Goal: Use online tool/utility: Utilize a website feature to perform a specific function

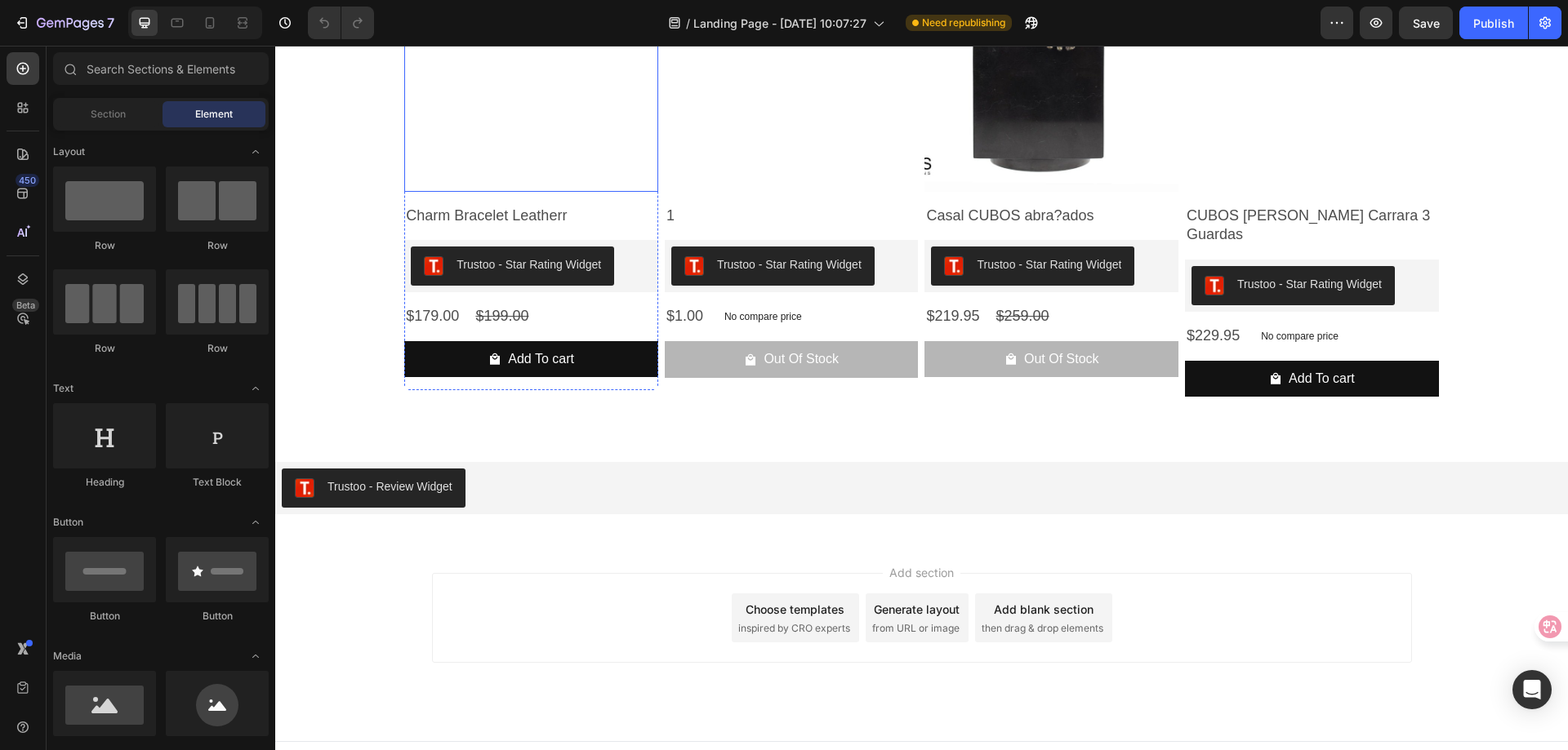
scroll to position [1069, 0]
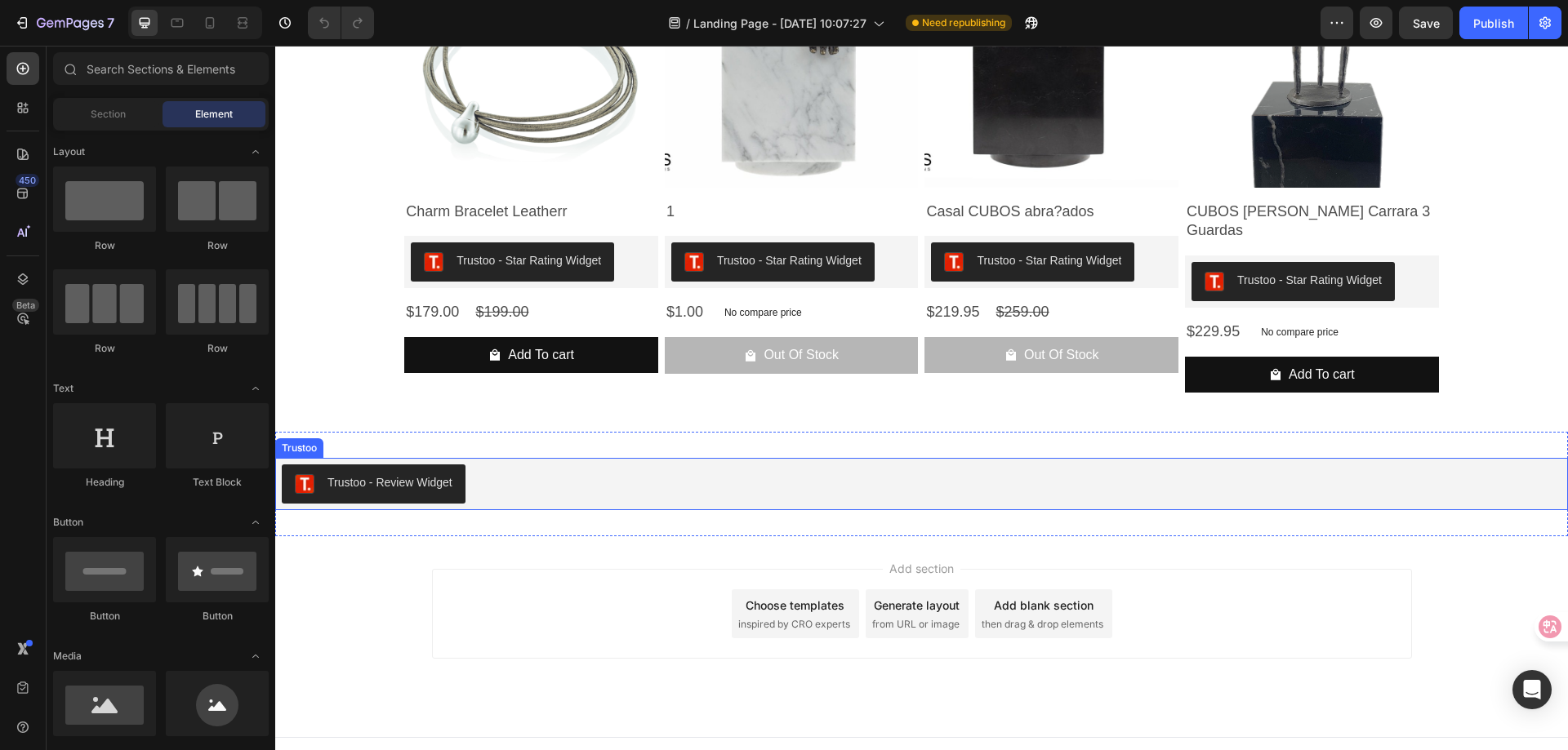
click at [414, 475] on div "Trustoo - Review Widget" at bounding box center [390, 483] width 125 height 18
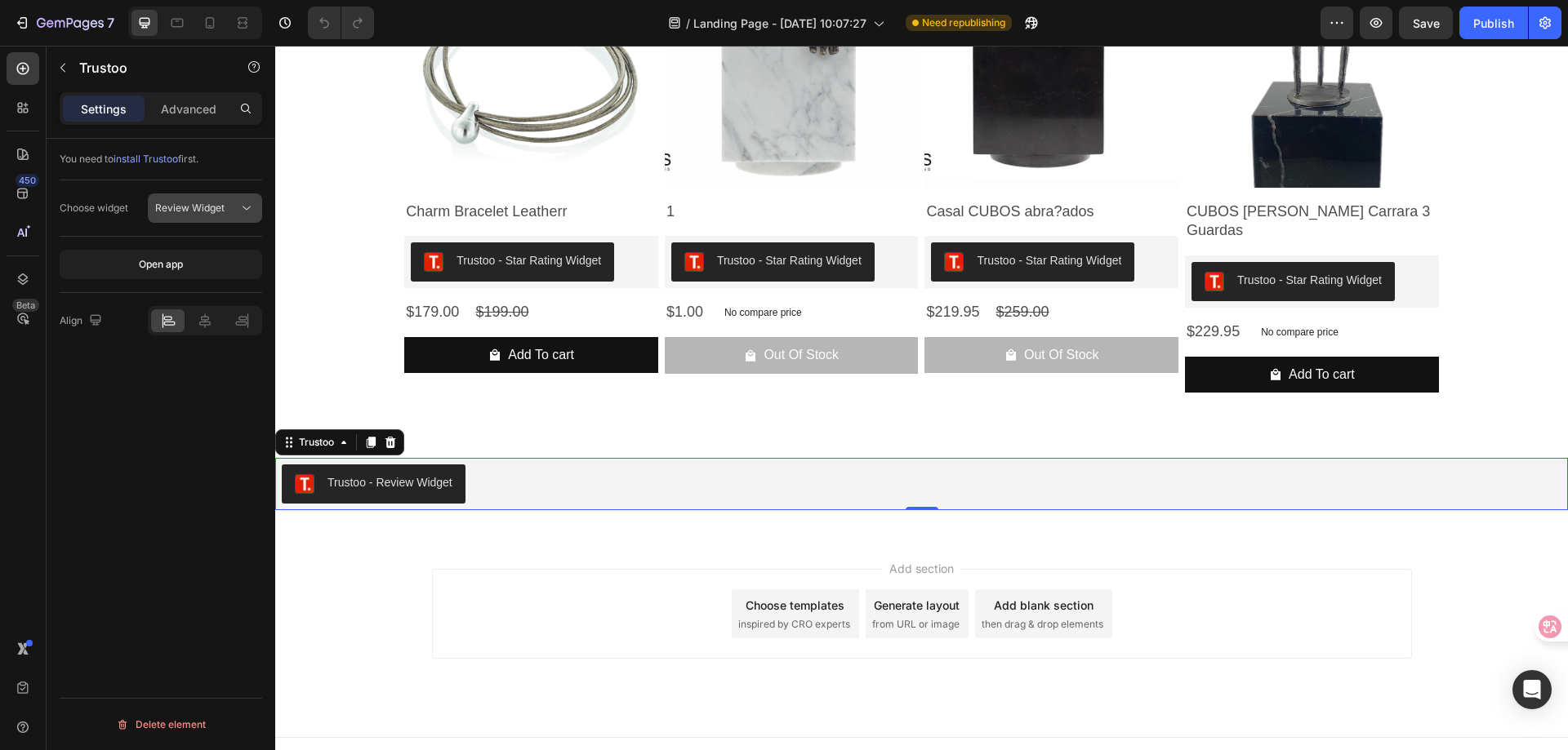
click at [223, 203] on span "Review Widget" at bounding box center [189, 207] width 69 height 13
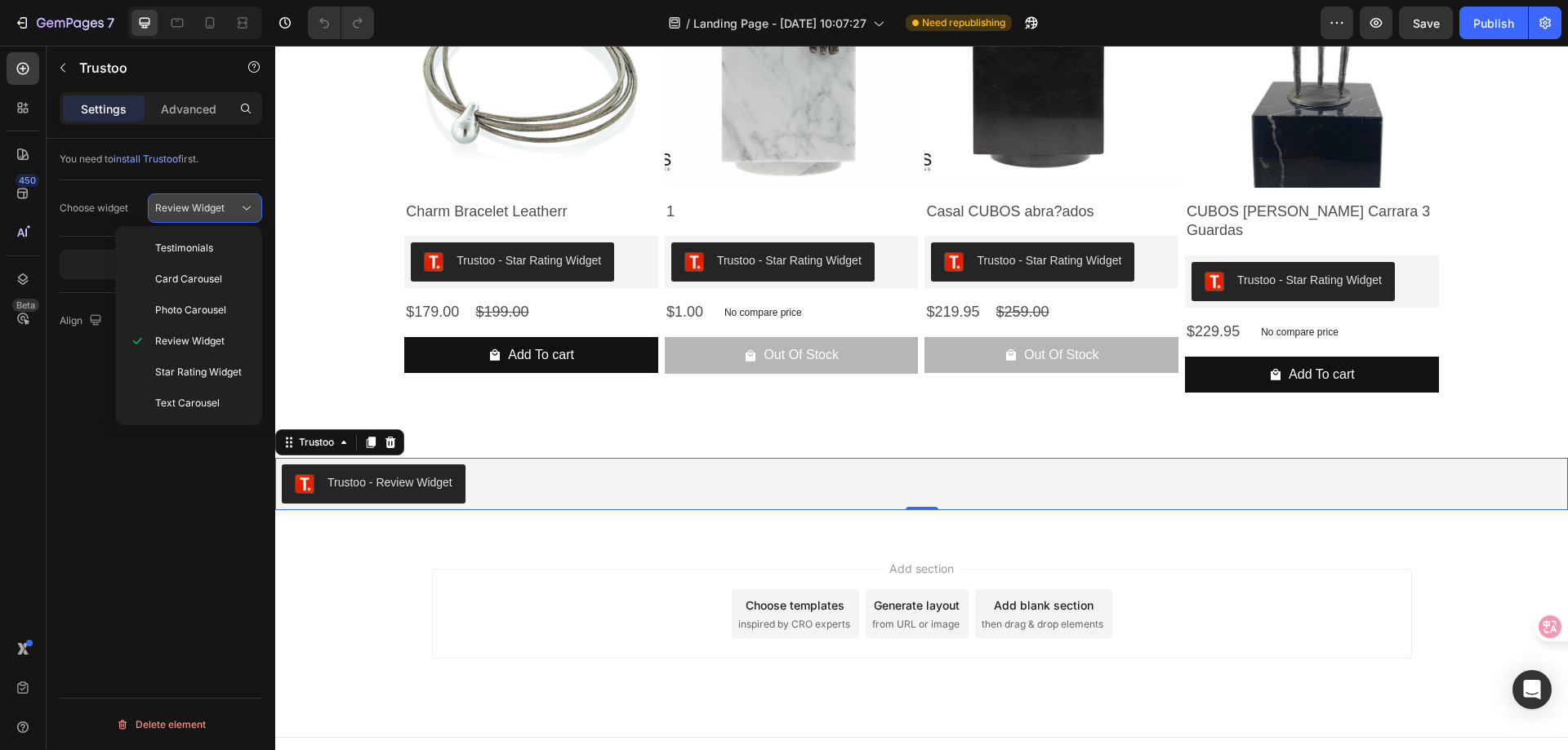
click at [223, 203] on span "Review Widget" at bounding box center [189, 207] width 69 height 13
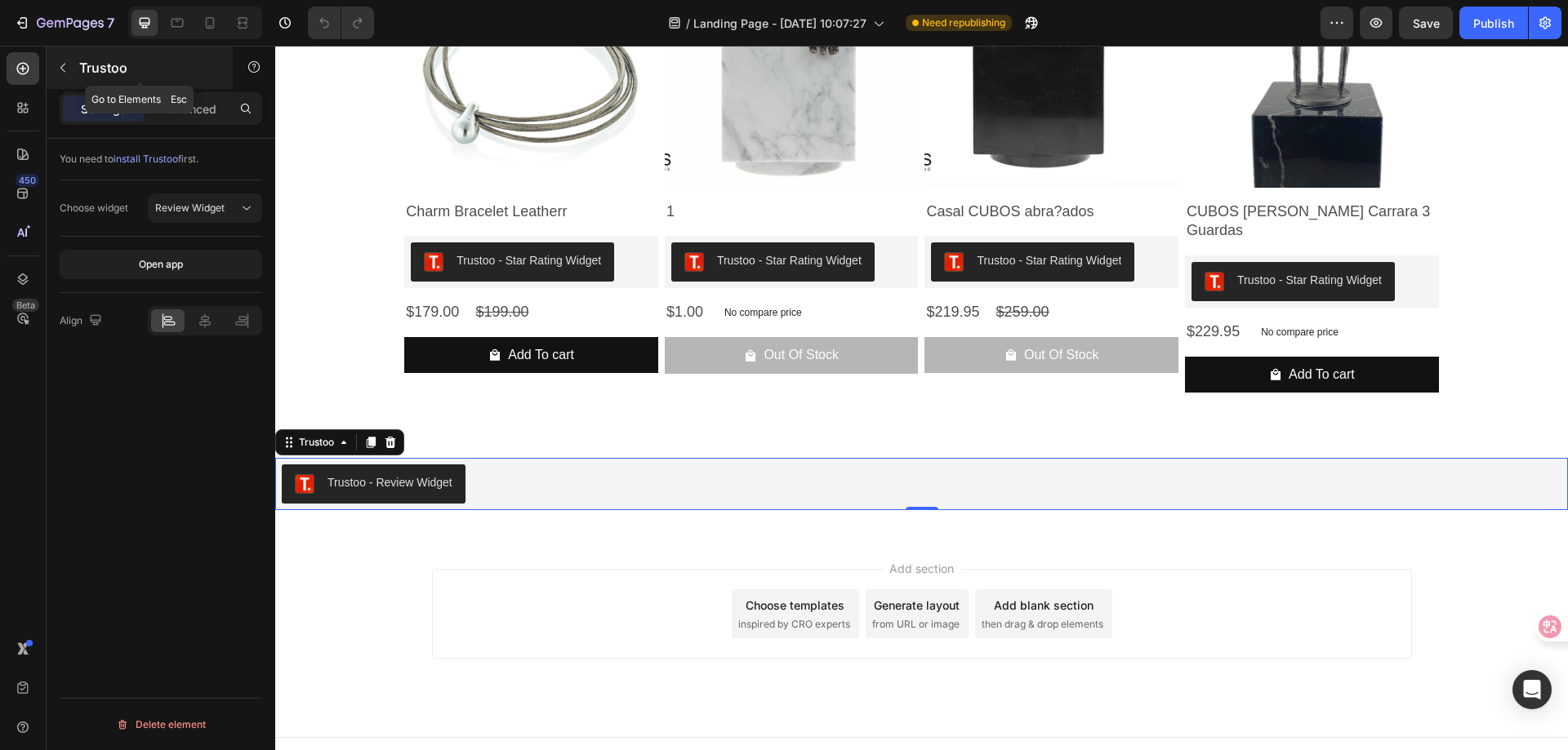
click at [217, 85] on div "Trustoo" at bounding box center [139, 68] width 186 height 43
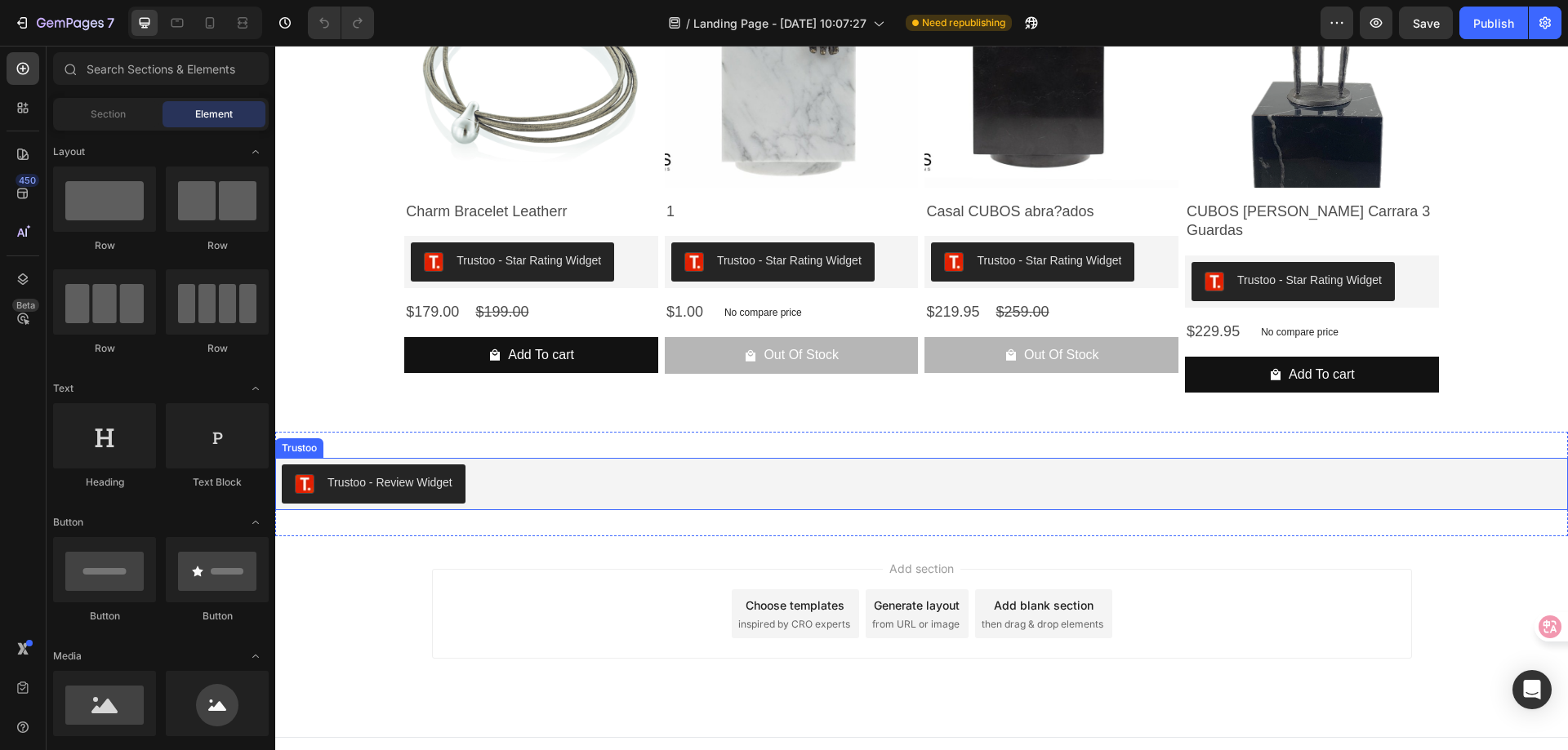
click at [366, 474] on button "Trustoo - Review Widget" at bounding box center [374, 484] width 184 height 39
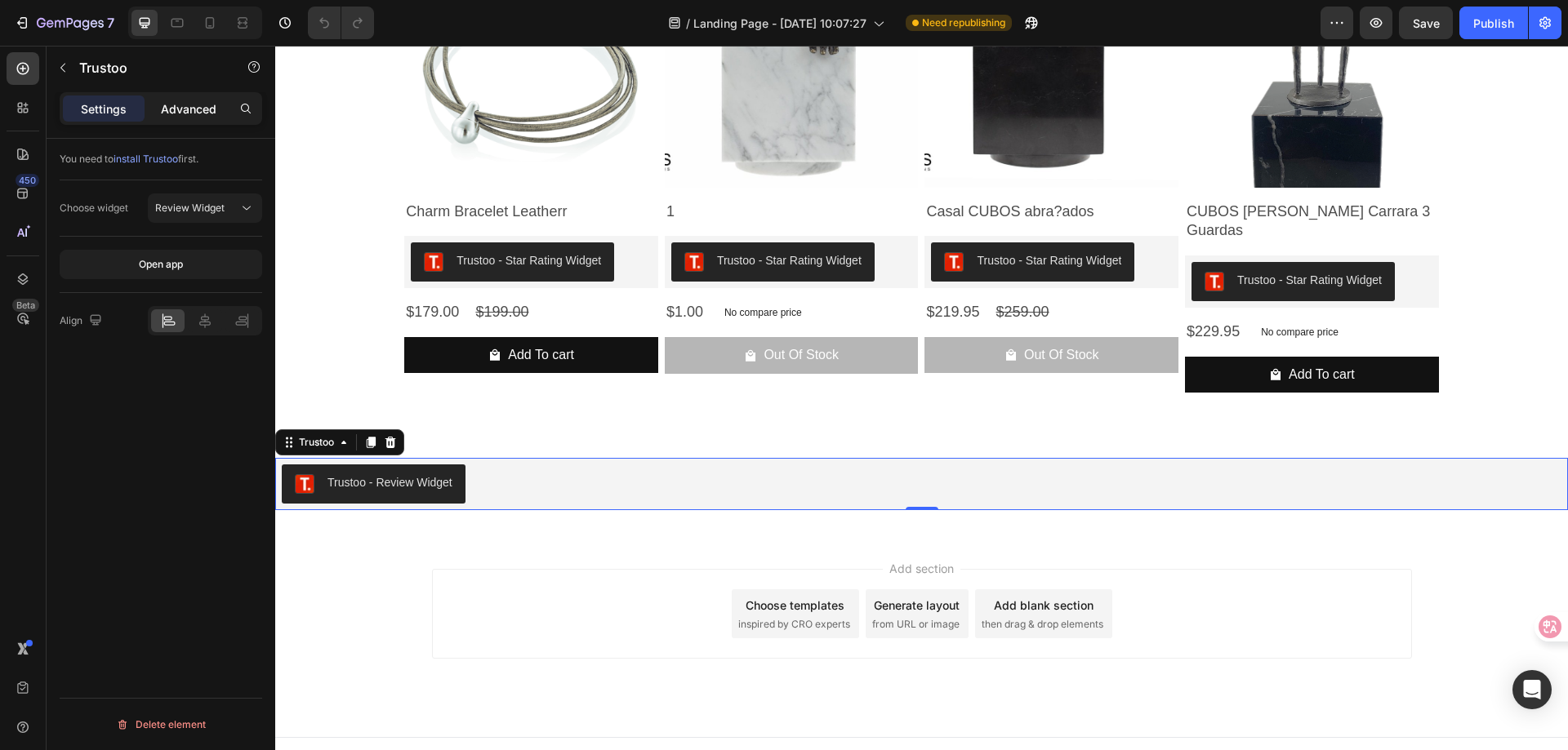
click at [200, 114] on p "Advanced" at bounding box center [188, 109] width 55 height 18
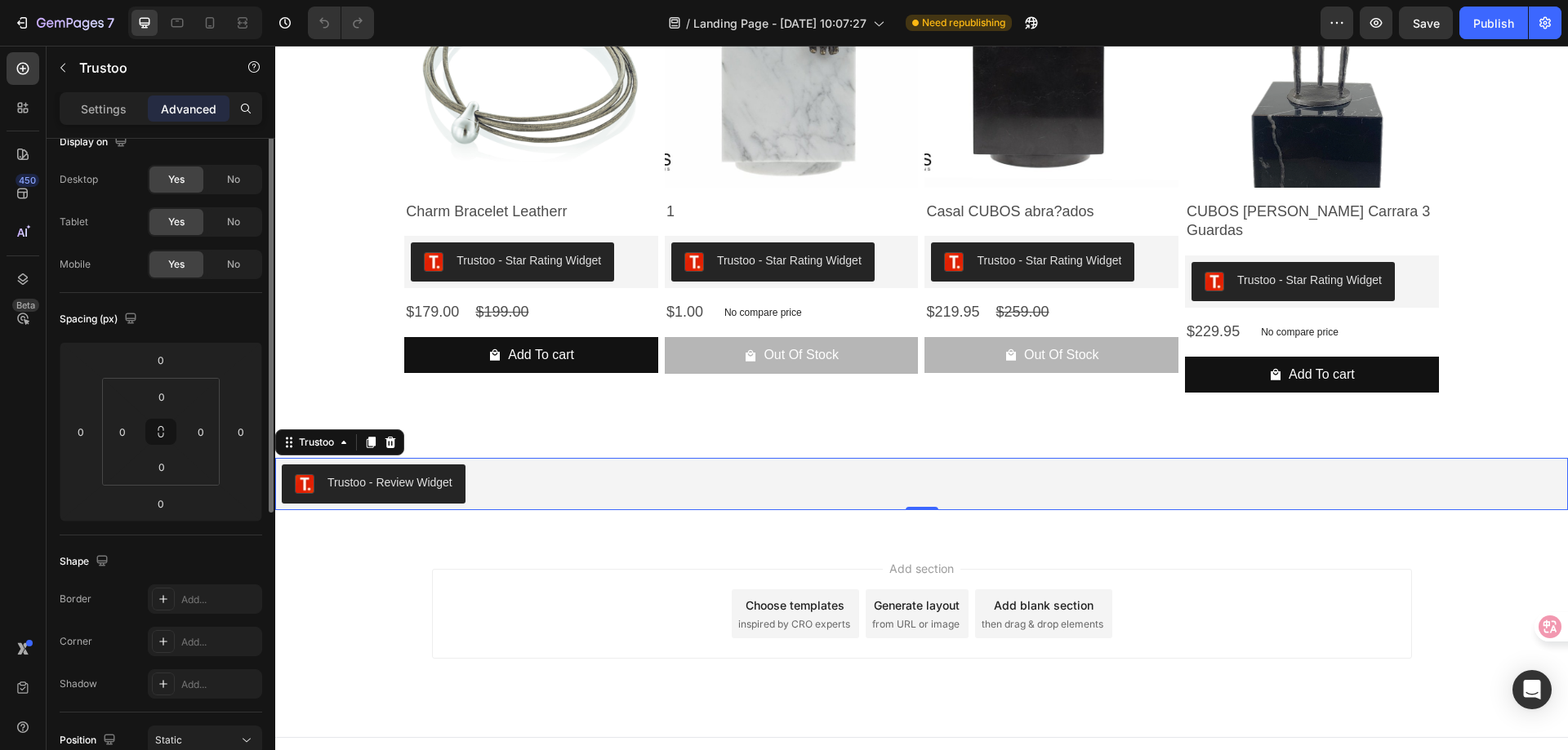
scroll to position [0, 0]
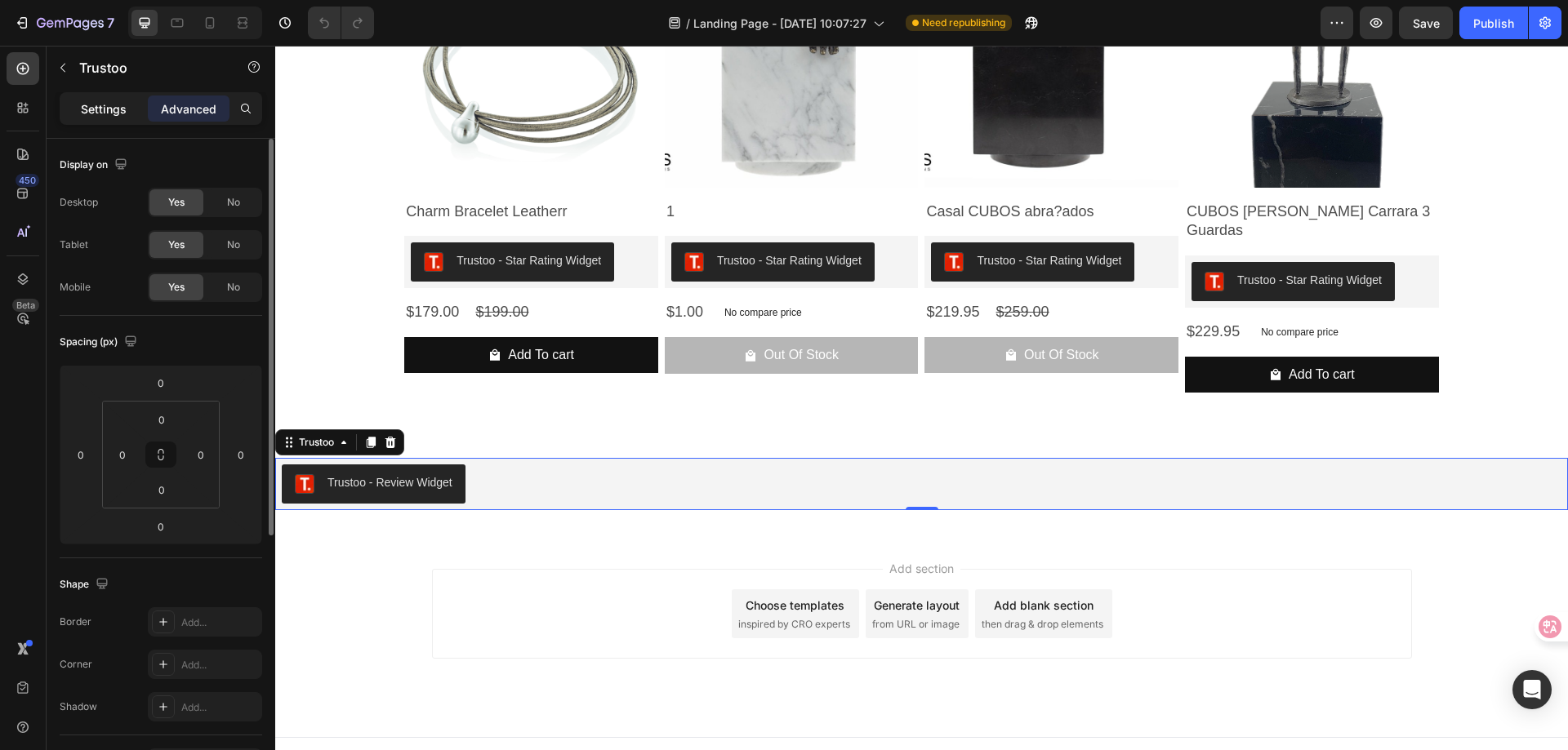
click at [92, 106] on p "Settings" at bounding box center [103, 109] width 46 height 18
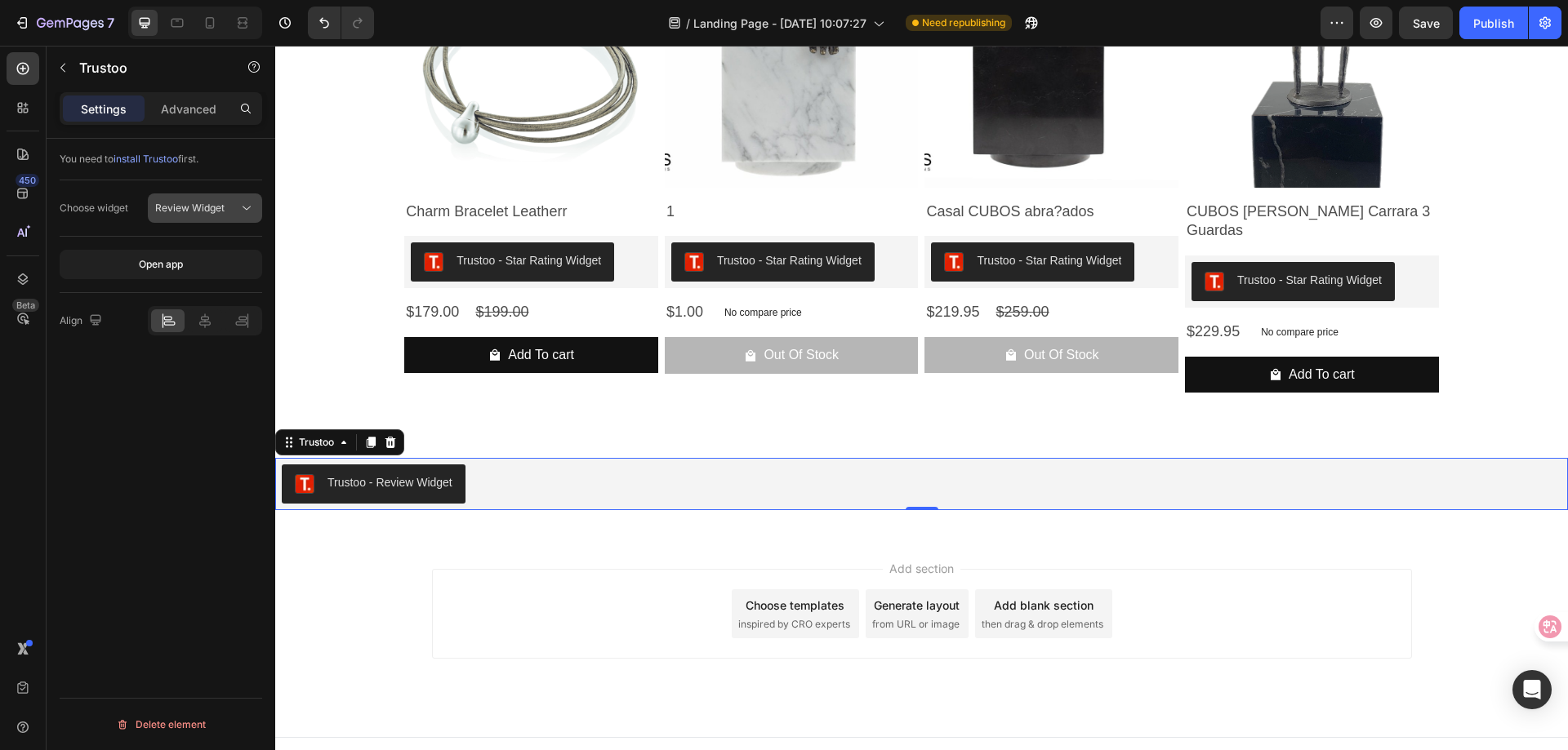
click at [242, 206] on icon at bounding box center [246, 208] width 8 height 4
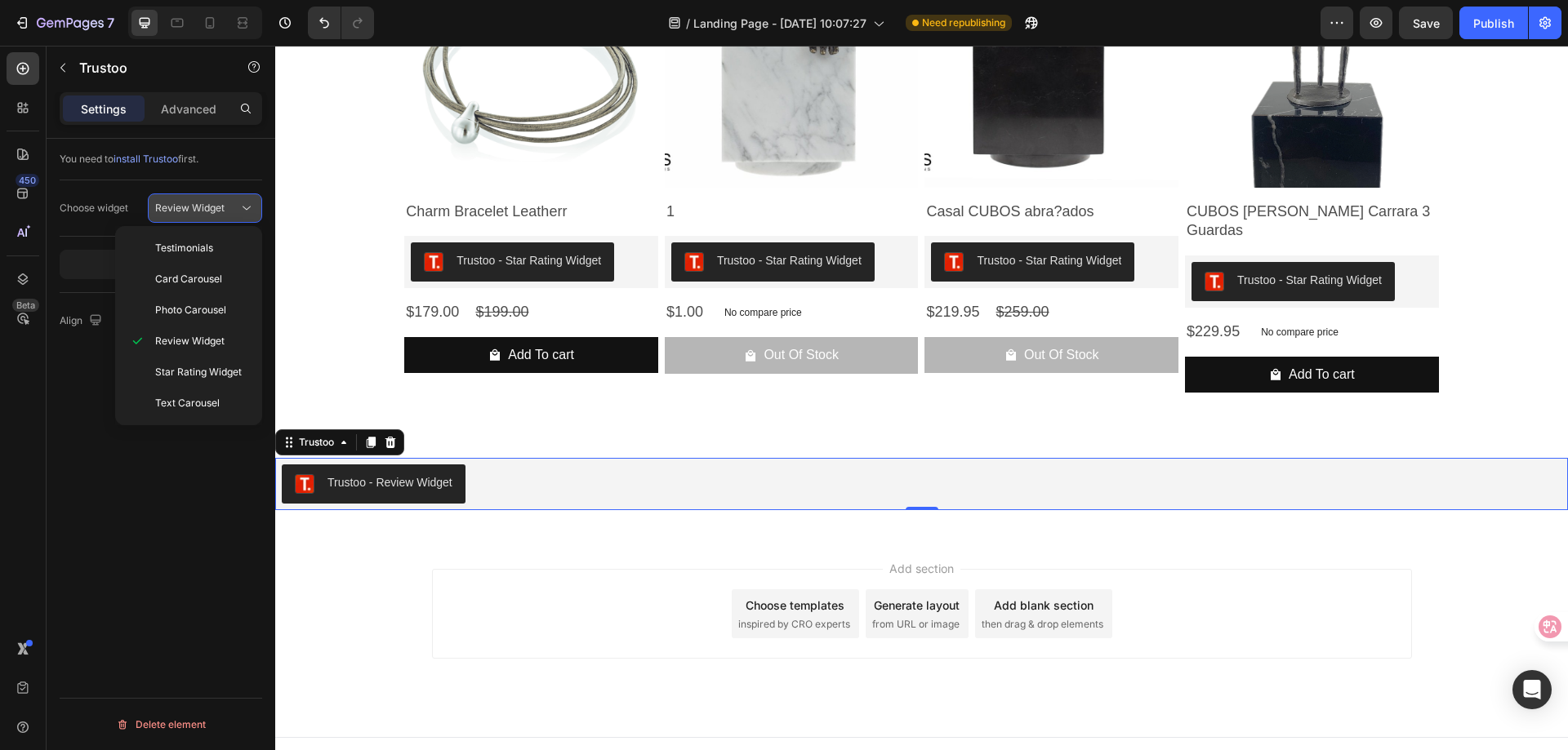
click at [242, 206] on icon at bounding box center [246, 208] width 8 height 4
